Goal: Task Accomplishment & Management: Manage account settings

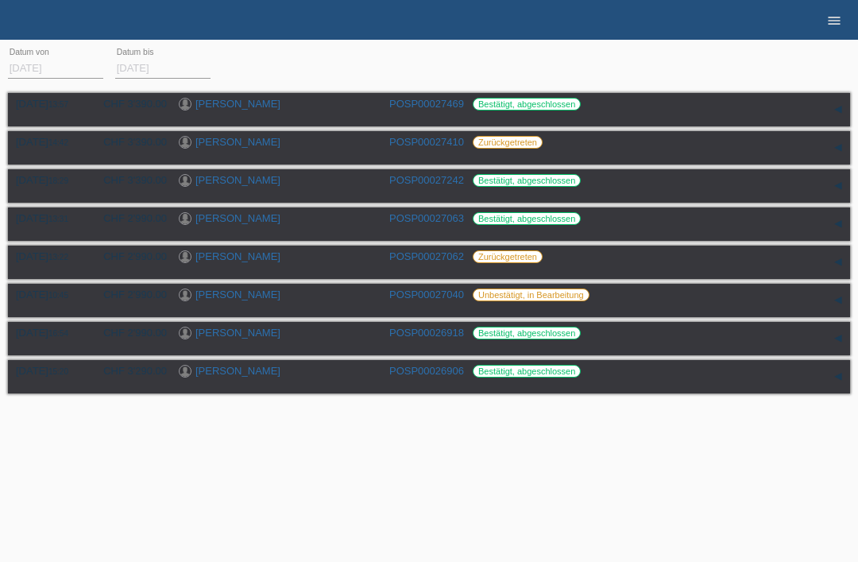
click at [830, 22] on icon "menu" at bounding box center [835, 21] width 16 height 16
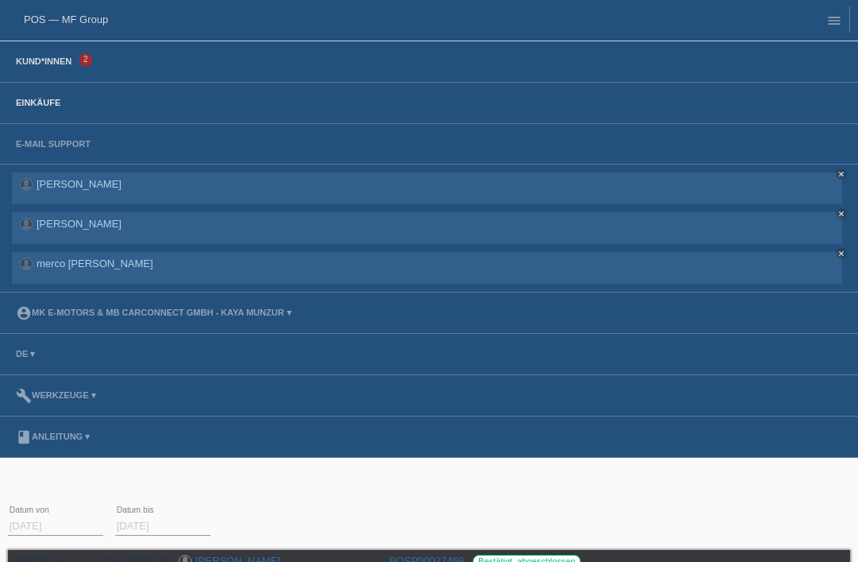
click at [42, 58] on link "Kund*innen" at bounding box center [44, 61] width 72 height 10
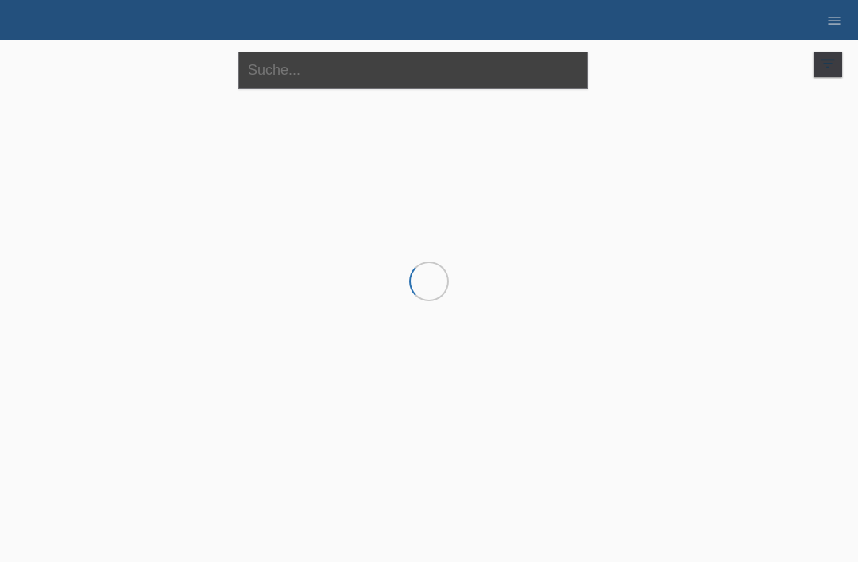
click at [325, 68] on input "text" at bounding box center [413, 70] width 350 height 37
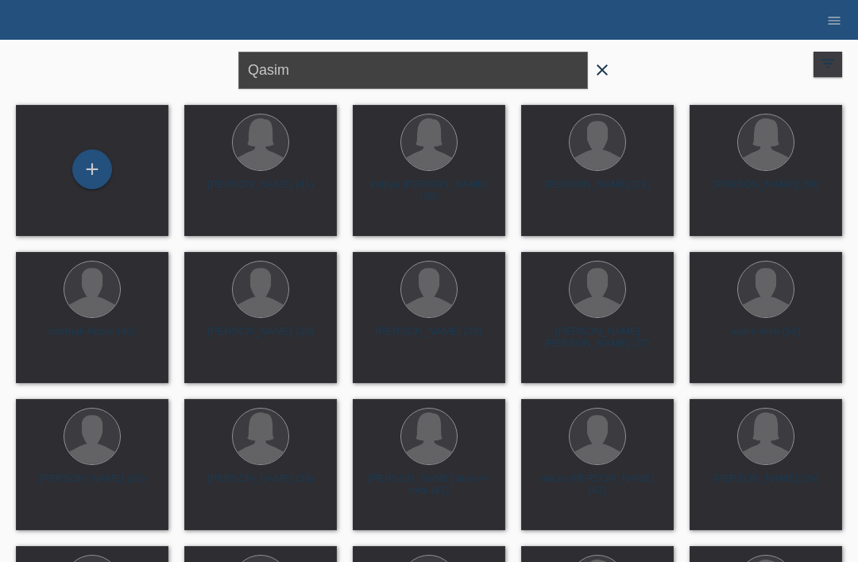
type input "Qasim"
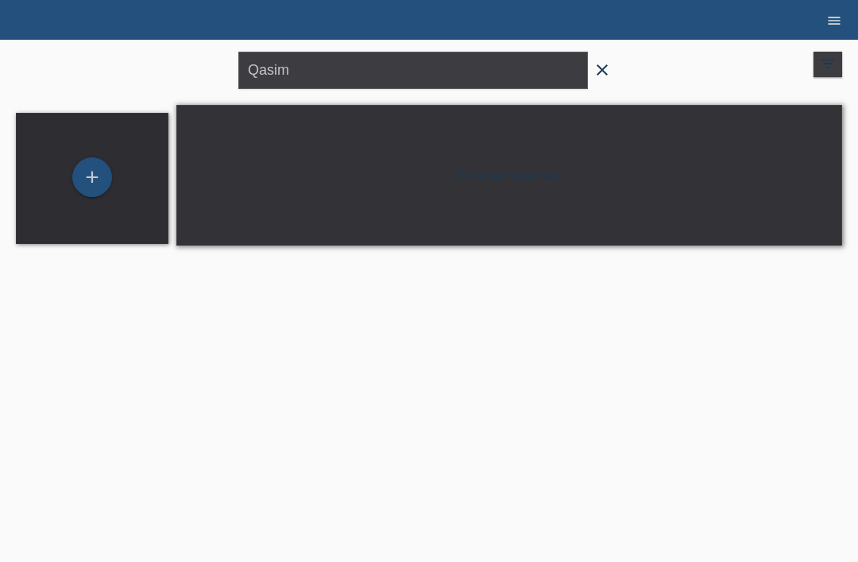
click at [832, 22] on icon "menu" at bounding box center [835, 21] width 16 height 16
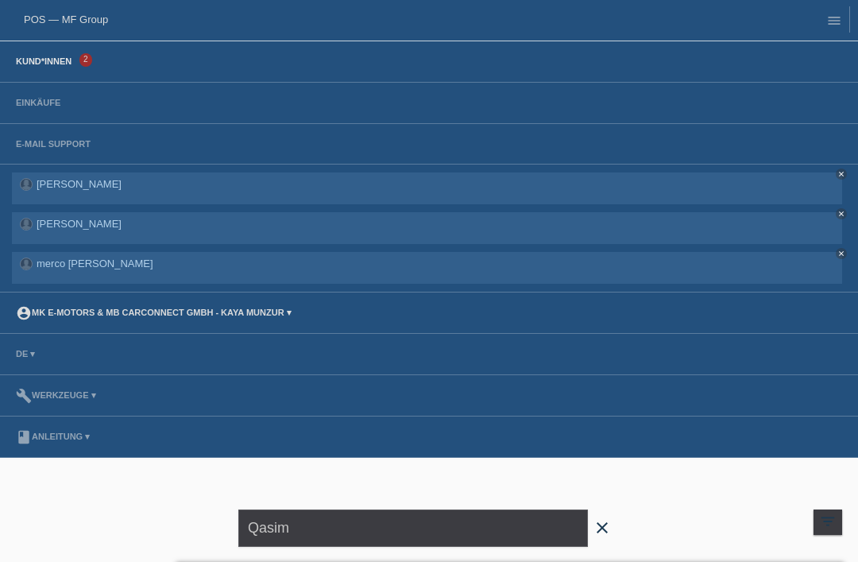
click at [124, 316] on link "account_circle MK E-MOTORS & MB CarConnect GmbH - Kaya Munzur ▾" at bounding box center [154, 313] width 292 height 10
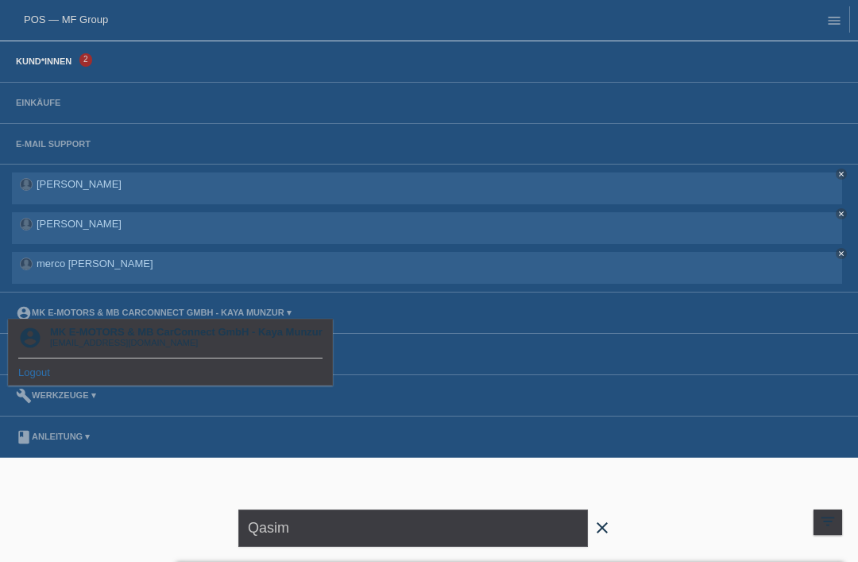
click at [33, 370] on link "Logout" at bounding box center [34, 372] width 32 height 12
